Goal: Navigation & Orientation: Find specific page/section

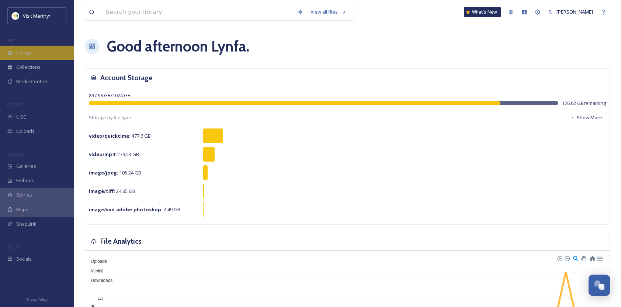
click at [27, 53] on span "Library" at bounding box center [23, 52] width 15 height 7
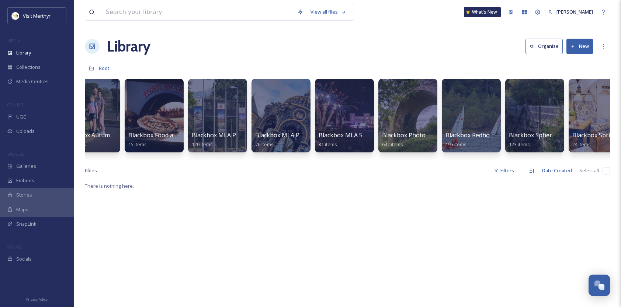
scroll to position [0, 485]
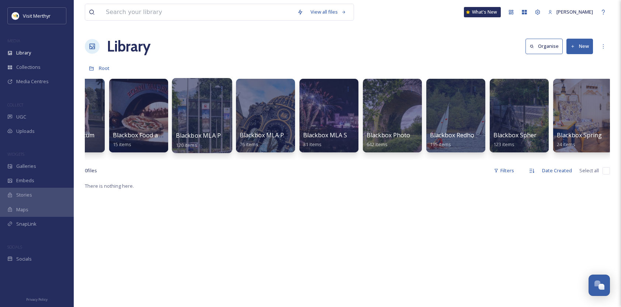
click at [213, 129] on div at bounding box center [202, 115] width 60 height 75
